Goal: Task Accomplishment & Management: Manage account settings

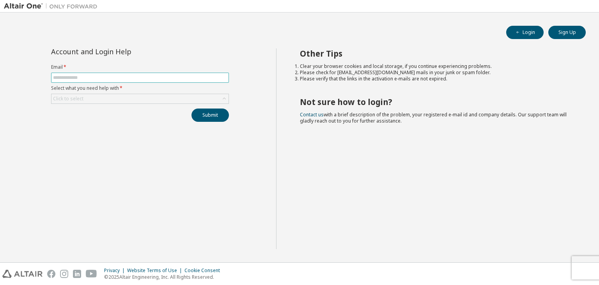
click at [124, 78] on input "text" at bounding box center [140, 77] width 174 height 6
click at [517, 35] on button "Login" at bounding box center [524, 32] width 37 height 13
click at [134, 80] on span at bounding box center [140, 78] width 178 height 10
click at [134, 75] on input "text" at bounding box center [140, 77] width 174 height 6
type input "**********"
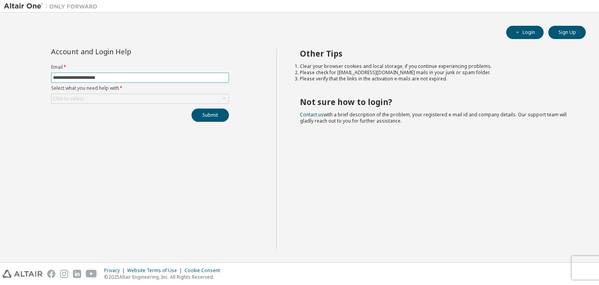
click at [191, 108] on button "Submit" at bounding box center [209, 114] width 37 height 13
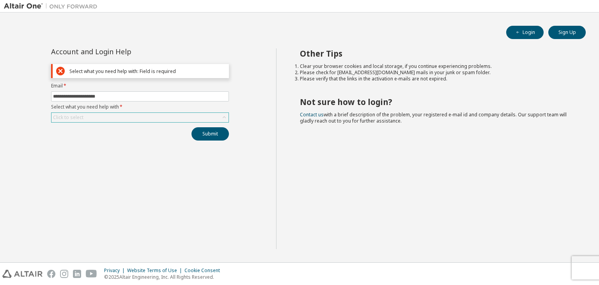
click at [159, 117] on div "Click to select" at bounding box center [139, 117] width 177 height 9
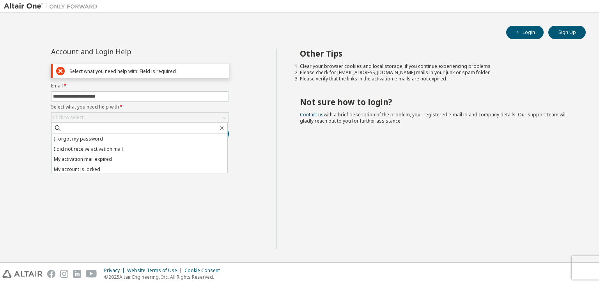
click at [141, 195] on div "**********" at bounding box center [140, 148] width 272 height 200
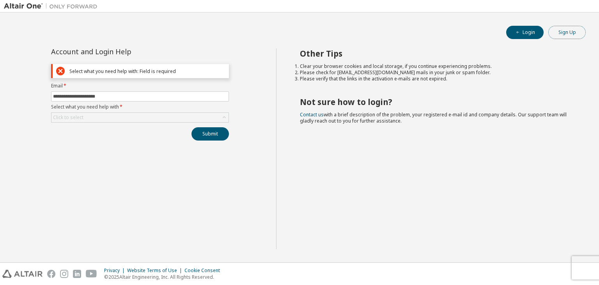
click at [565, 28] on button "Sign Up" at bounding box center [566, 32] width 37 height 13
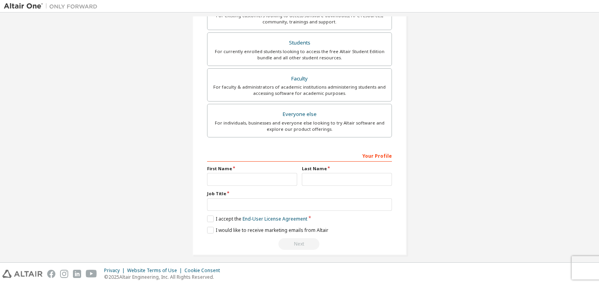
scroll to position [170, 0]
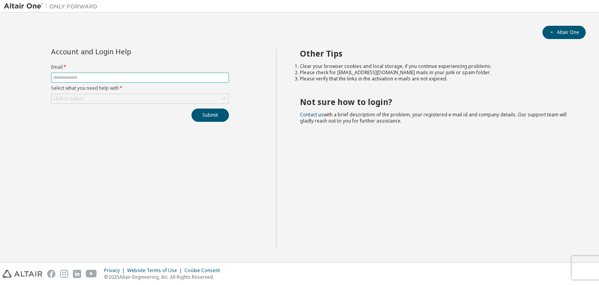
click at [195, 80] on input "text" at bounding box center [140, 77] width 174 height 6
type input "**********"
click at [197, 97] on div "Click to select" at bounding box center [139, 98] width 177 height 9
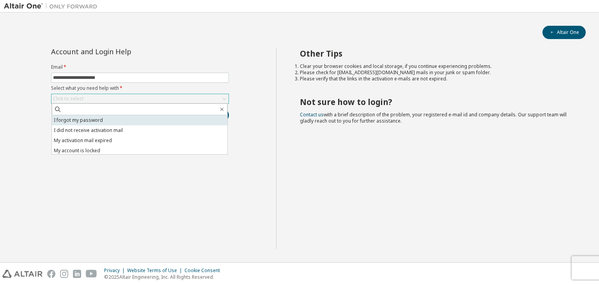
click at [122, 118] on li "I forgot my password" at bounding box center [139, 120] width 175 height 10
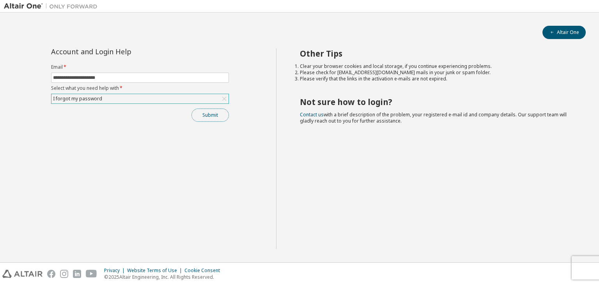
click at [198, 110] on button "Submit" at bounding box center [209, 114] width 37 height 13
click at [567, 27] on button "Altair One" at bounding box center [563, 32] width 43 height 13
